Goal: Information Seeking & Learning: Learn about a topic

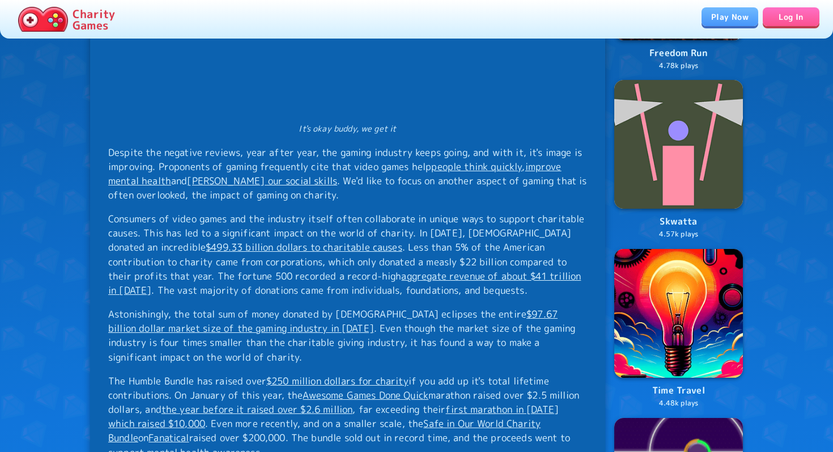
scroll to position [706, 0]
click at [315, 152] on p "Despite the negative reviews, year after year, the gaming industry keeps going,…" at bounding box center [347, 174] width 479 height 57
click at [315, 151] on p "Despite the negative reviews, year after year, the gaming industry keeps going,…" at bounding box center [347, 174] width 479 height 57
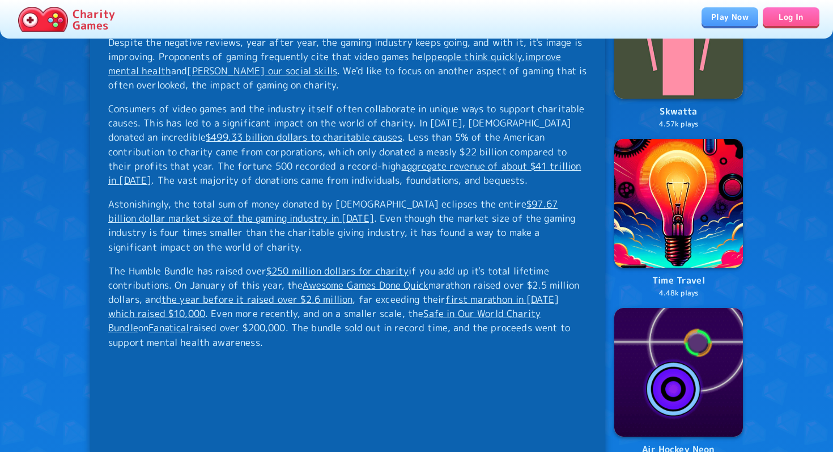
scroll to position [817, 0]
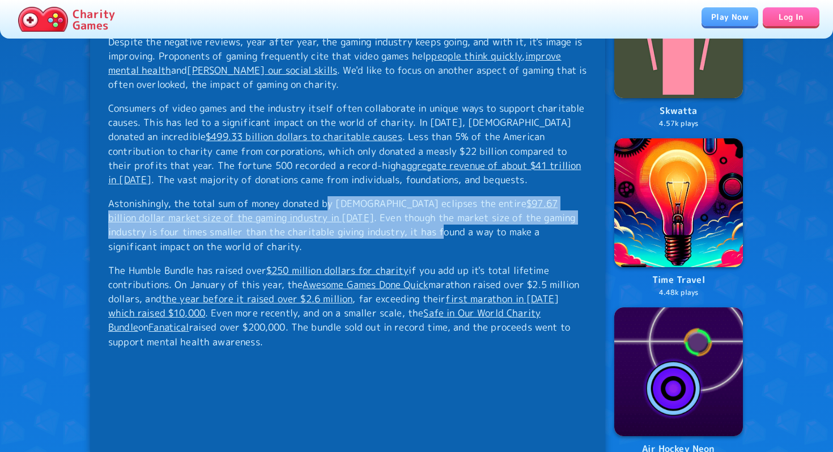
drag, startPoint x: 326, startPoint y: 201, endPoint x: 370, endPoint y: 233, distance: 54.7
click at [370, 233] on p "Astonishingly, the total sum of money donated by [DEMOGRAPHIC_DATA] eclipses th…" at bounding box center [347, 224] width 479 height 57
click at [370, 232] on p "Astonishingly, the total sum of money donated by [DEMOGRAPHIC_DATA] eclipses th…" at bounding box center [347, 224] width 479 height 57
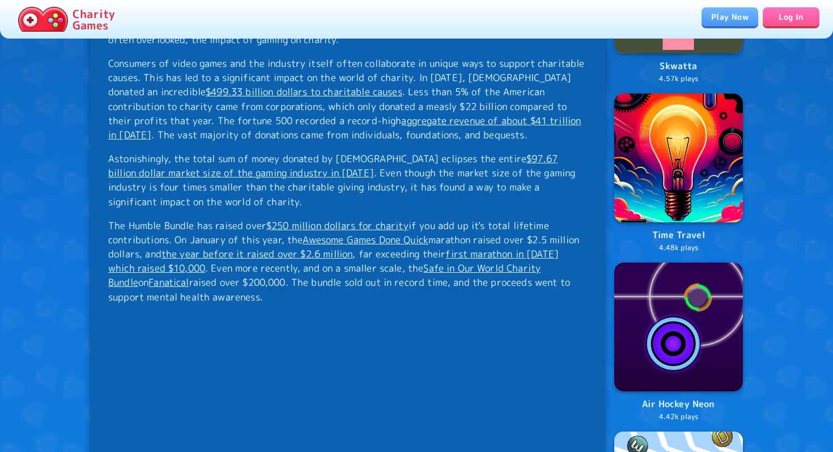
scroll to position [863, 0]
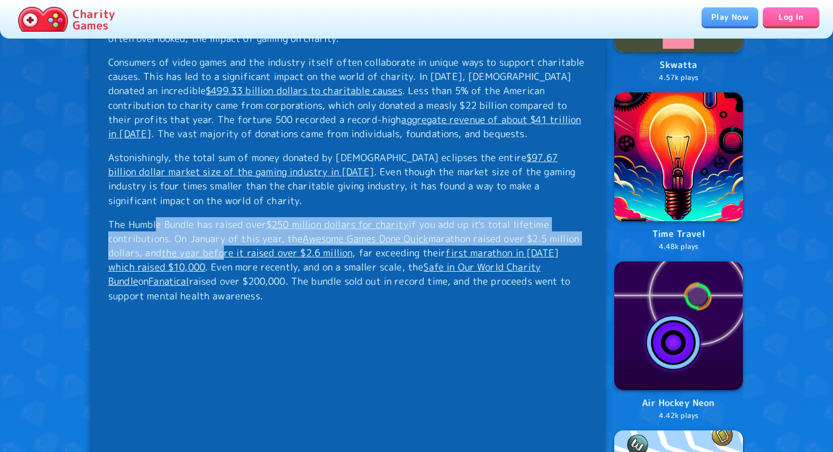
drag, startPoint x: 158, startPoint y: 227, endPoint x: 226, endPoint y: 250, distance: 71.7
click at [226, 250] on p "The Humble Bundle has raised over $250 million dollars for charity if you add u…" at bounding box center [347, 260] width 479 height 86
click at [221, 237] on p "The Humble Bundle has raised over $250 million dollars for charity if you add u…" at bounding box center [347, 260] width 479 height 86
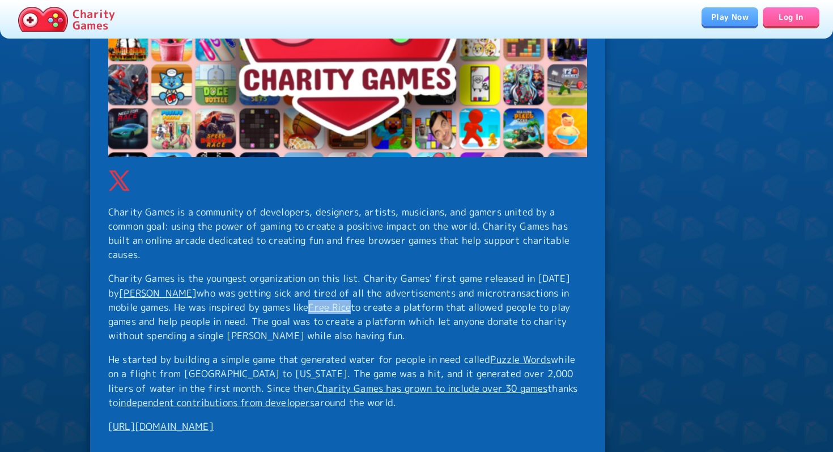
scroll to position [8399, 0]
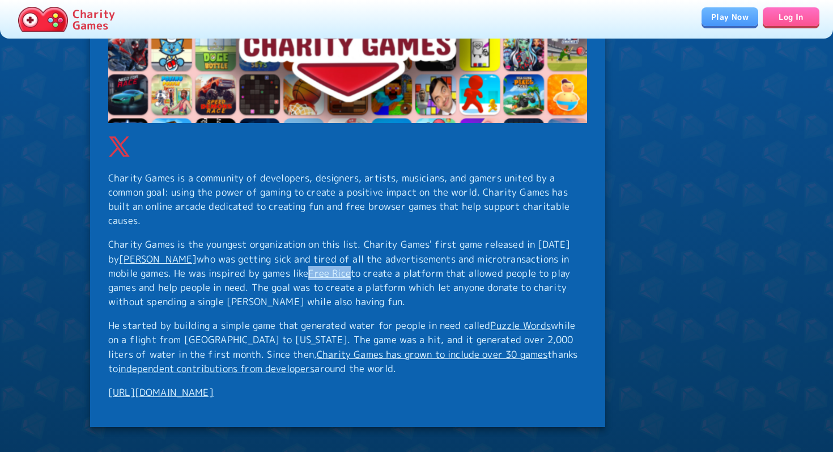
click at [205, 385] on link "[URL][DOMAIN_NAME]" at bounding box center [160, 391] width 105 height 13
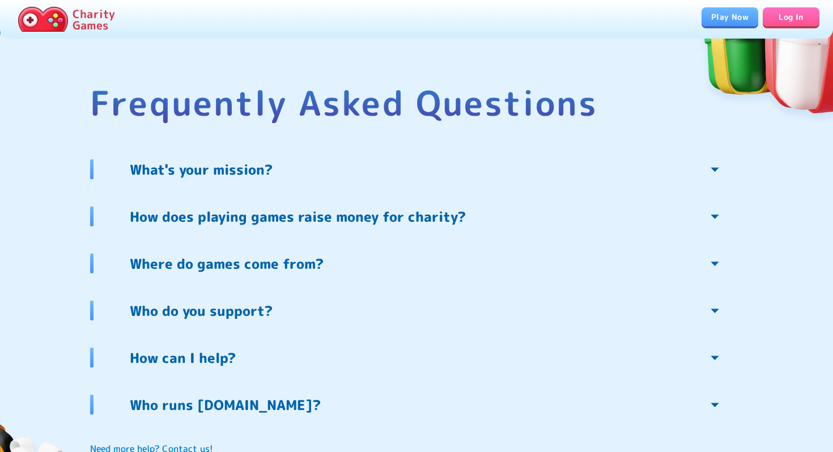
scroll to position [2339, 0]
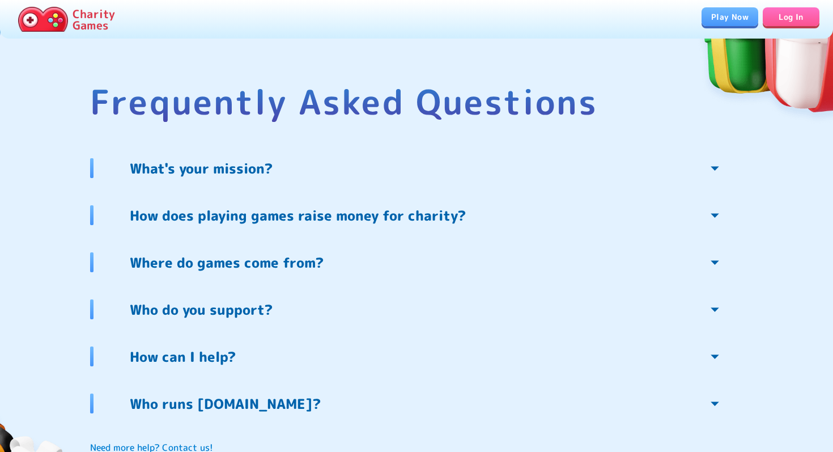
click at [508, 174] on link "What's your mission?" at bounding box center [427, 168] width 631 height 20
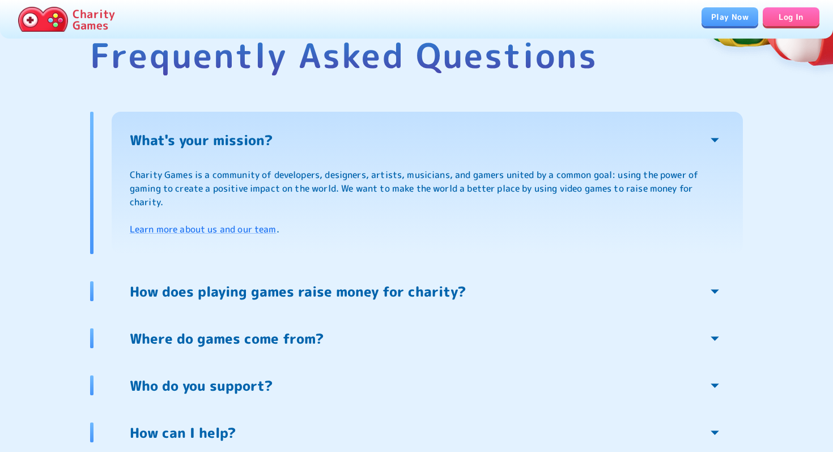
scroll to position [2407, 0]
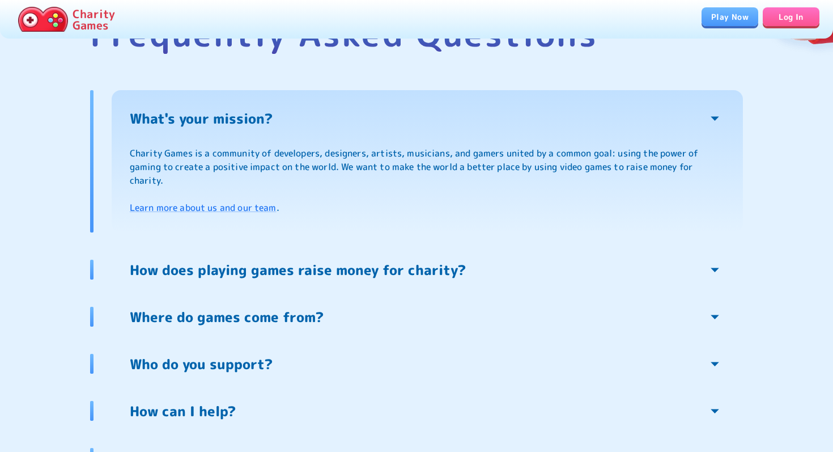
click at [540, 264] on link "How does playing games raise money for charity?" at bounding box center [427, 270] width 631 height 20
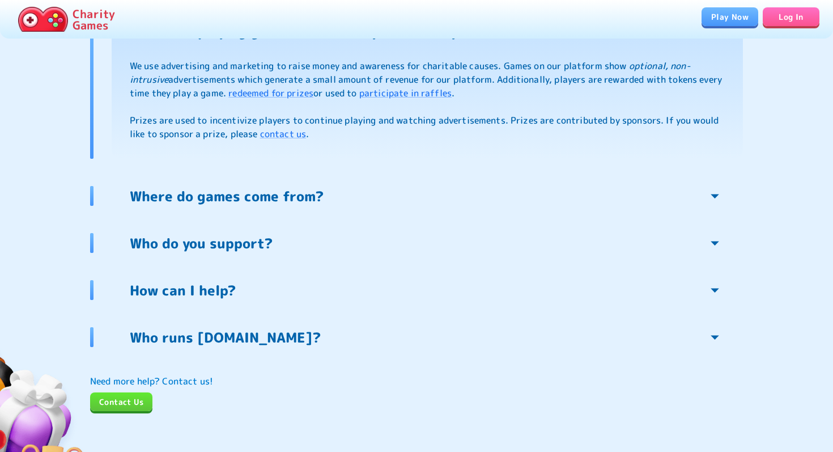
scroll to position [2545, 0]
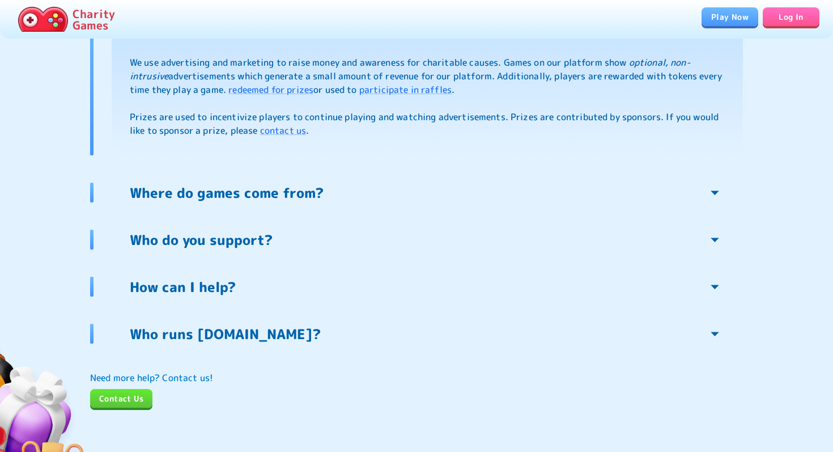
click at [248, 297] on div "What's your mission? Charity Games is a community of developers, designers, art…" at bounding box center [416, 180] width 653 height 456
click at [230, 290] on p "How can I help?" at bounding box center [183, 287] width 106 height 18
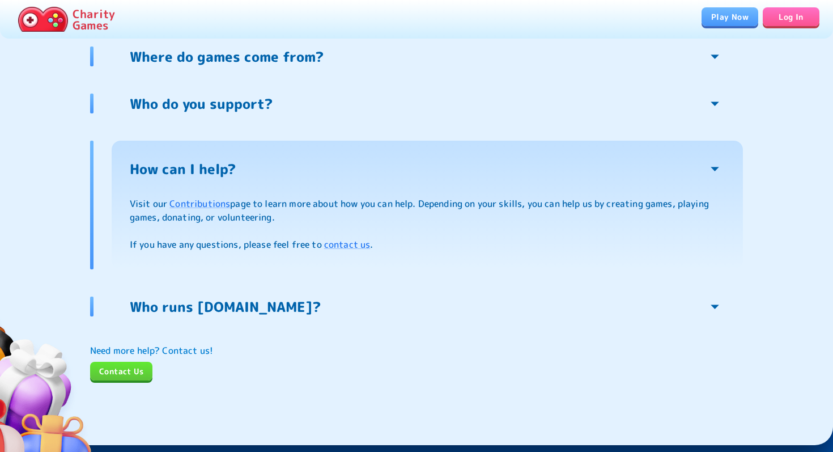
click at [249, 111] on p "Who do you support?" at bounding box center [201, 104] width 143 height 18
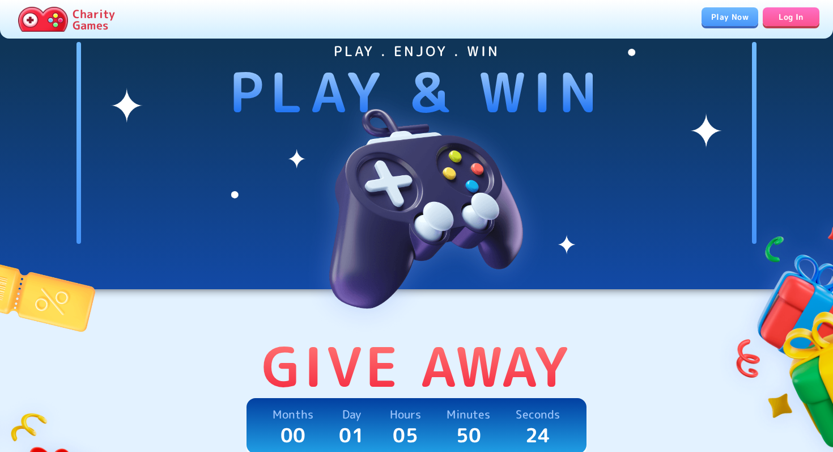
scroll to position [0, 0]
